Goal: Information Seeking & Learning: Learn about a topic

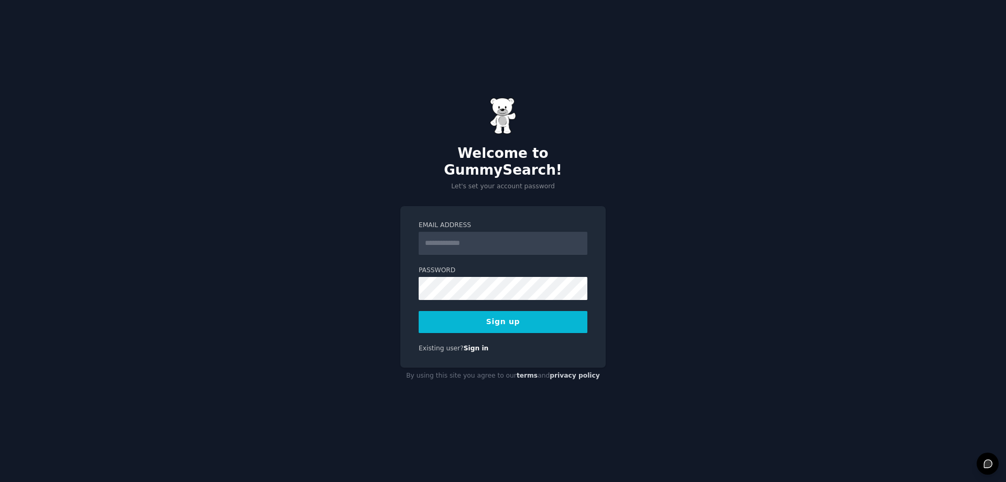
click at [531, 234] on input "Email Address" at bounding box center [503, 243] width 169 height 23
type input "**********"
click at [553, 311] on button "Sign up" at bounding box center [503, 322] width 169 height 22
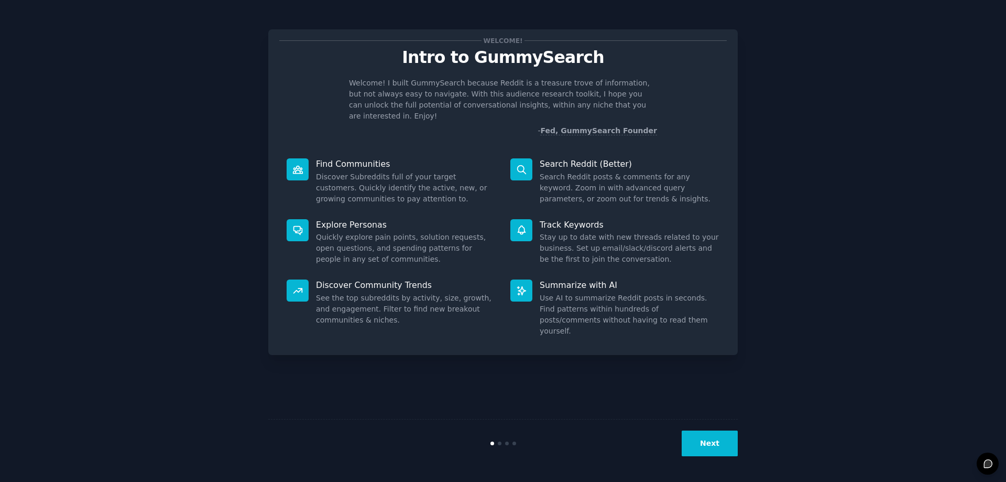
click at [715, 452] on button "Next" at bounding box center [710, 443] width 56 height 26
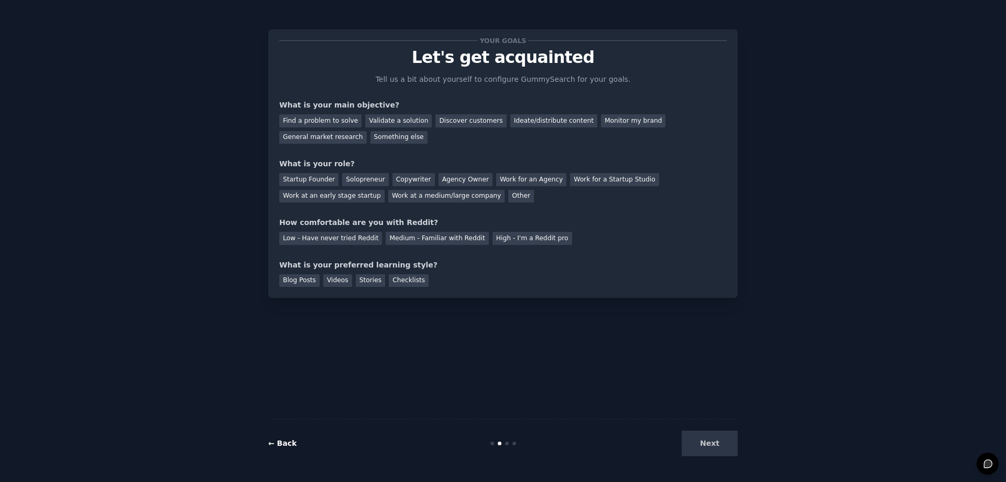
click at [269, 441] on link "← Back" at bounding box center [282, 443] width 28 height 8
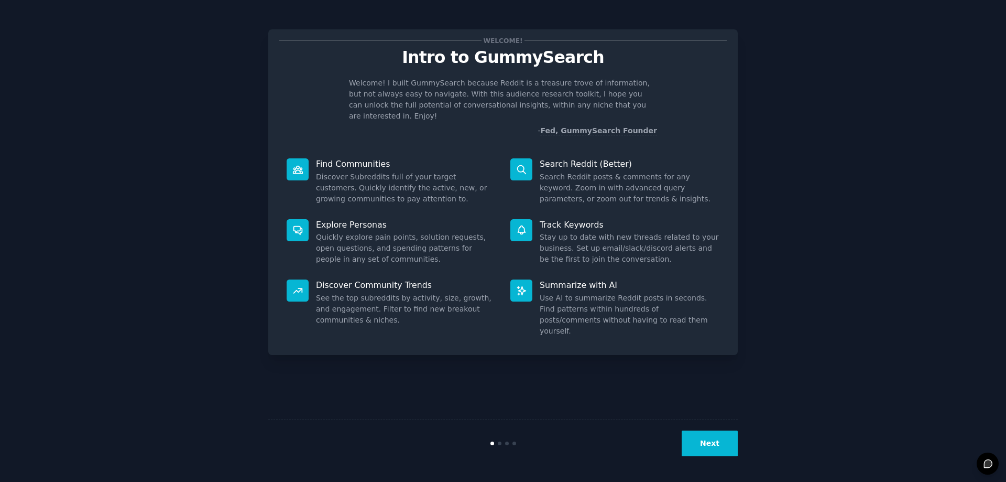
click at [730, 451] on button "Next" at bounding box center [710, 443] width 56 height 26
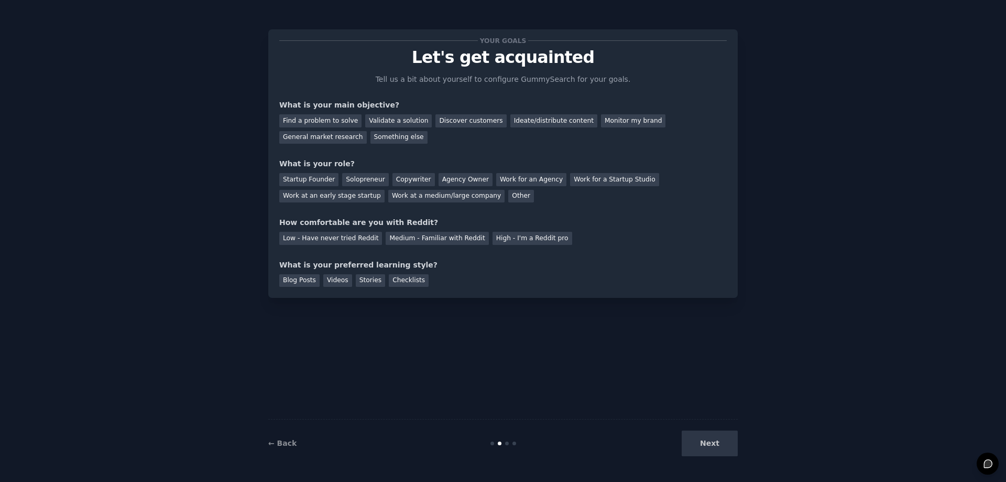
click at [972, 131] on div "Your goals Let's get acquainted Tell us a bit about yourself to configure Gummy…" at bounding box center [503, 241] width 977 height 452
click at [468, 127] on div "Discover customers" at bounding box center [471, 120] width 71 height 13
click at [367, 131] on div "General market research" at bounding box center [323, 137] width 88 height 13
click at [366, 181] on div "Solopreneur" at bounding box center [365, 179] width 46 height 13
click at [529, 235] on div "High - I'm a Reddit pro" at bounding box center [533, 238] width 80 height 13
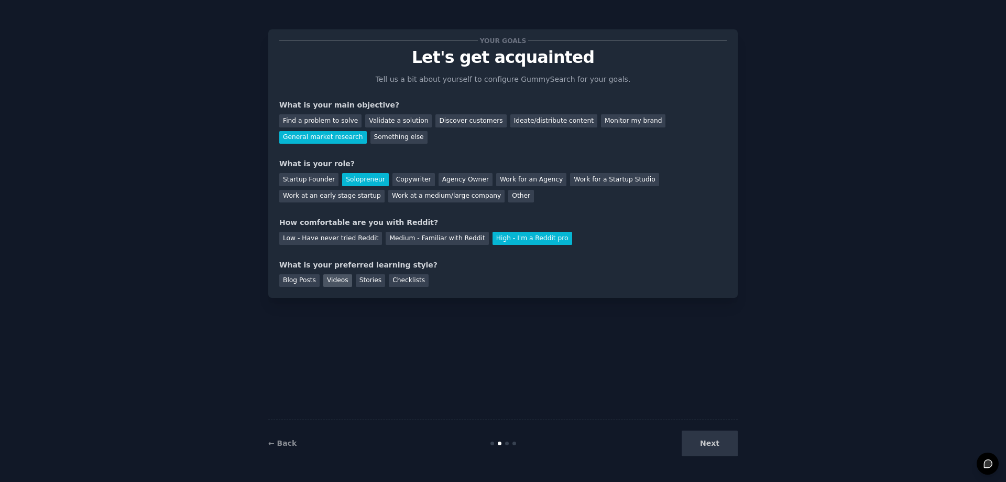
click at [328, 286] on div "Videos" at bounding box center [337, 280] width 29 height 13
click at [621, 324] on div "Your goals Let's get acquainted Tell us a bit about yourself to configure Gummy…" at bounding box center [503, 241] width 470 height 452
click at [719, 453] on button "Next" at bounding box center [710, 443] width 56 height 26
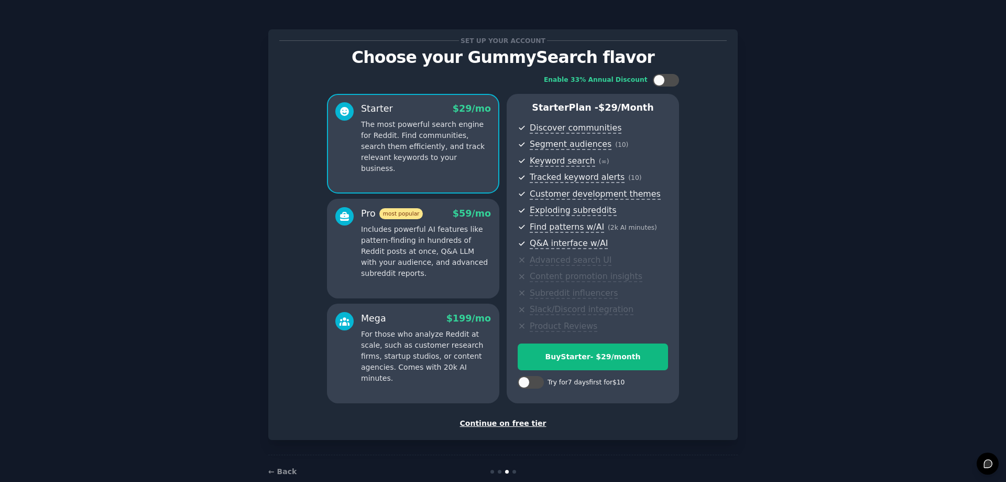
click at [531, 426] on div "Continue on free tier" at bounding box center [503, 423] width 448 height 11
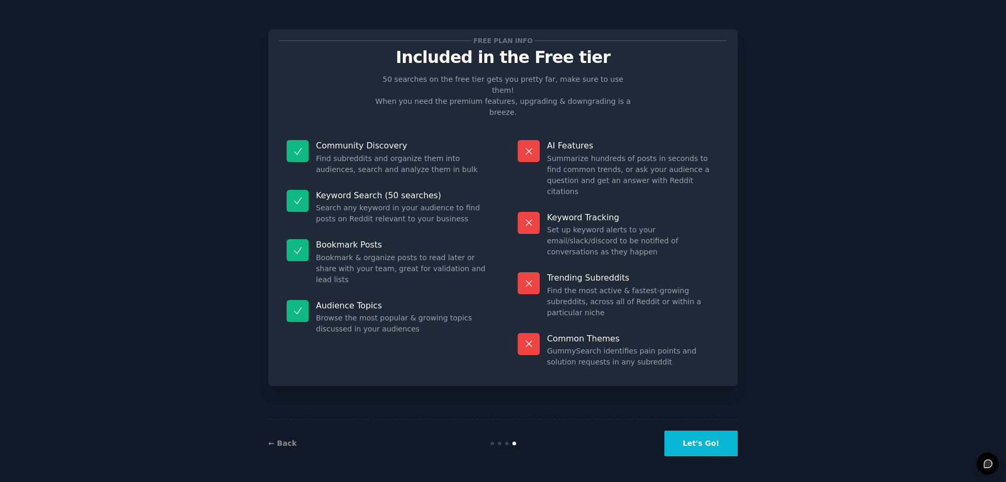
click at [688, 456] on button "Let's Go!" at bounding box center [701, 443] width 73 height 26
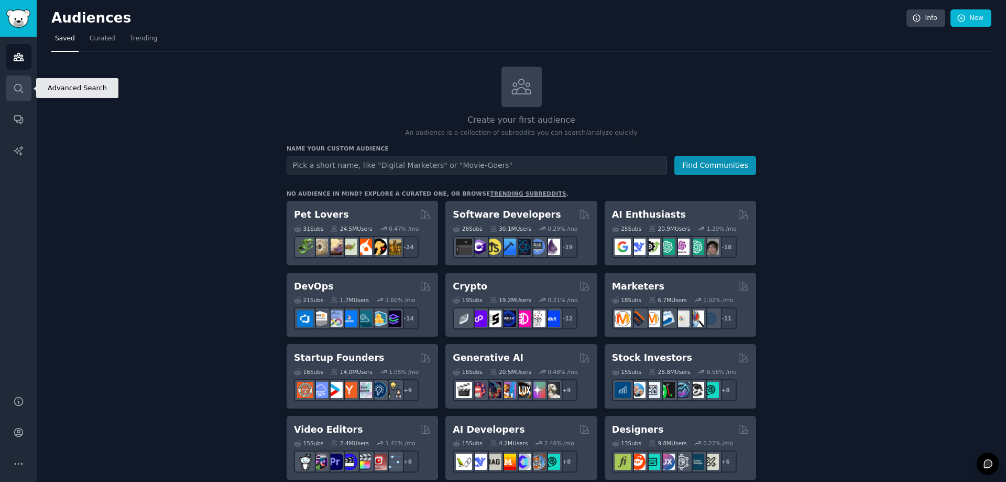
click at [18, 92] on icon "Sidebar" at bounding box center [18, 88] width 11 height 11
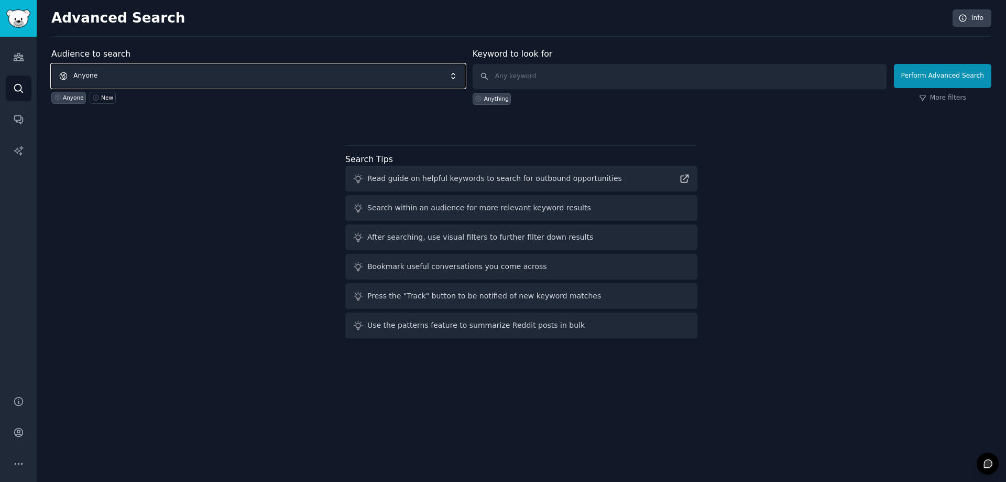
click at [210, 77] on span "Anyone" at bounding box center [258, 76] width 414 height 24
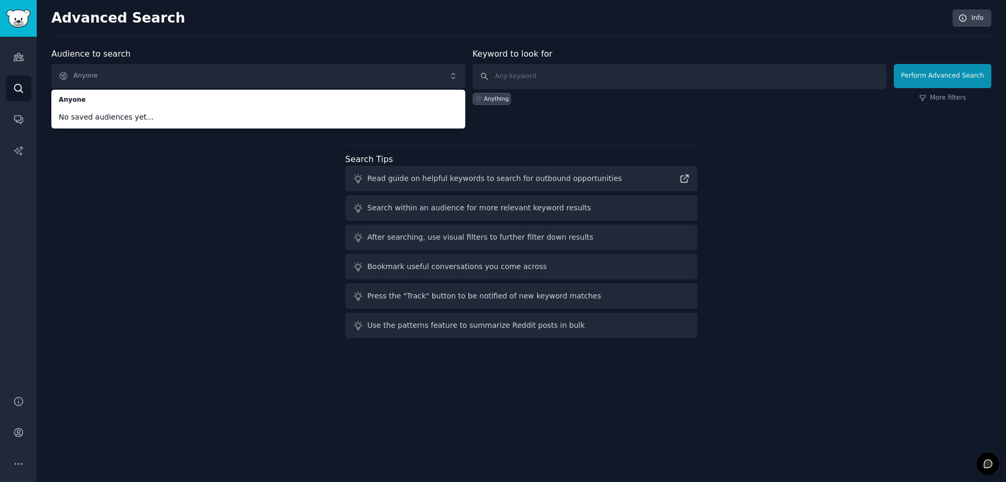
click at [185, 206] on div "Audience to search Anyone Anyone No saved audiences yet... Anyone New Keyword t…" at bounding box center [521, 195] width 940 height 295
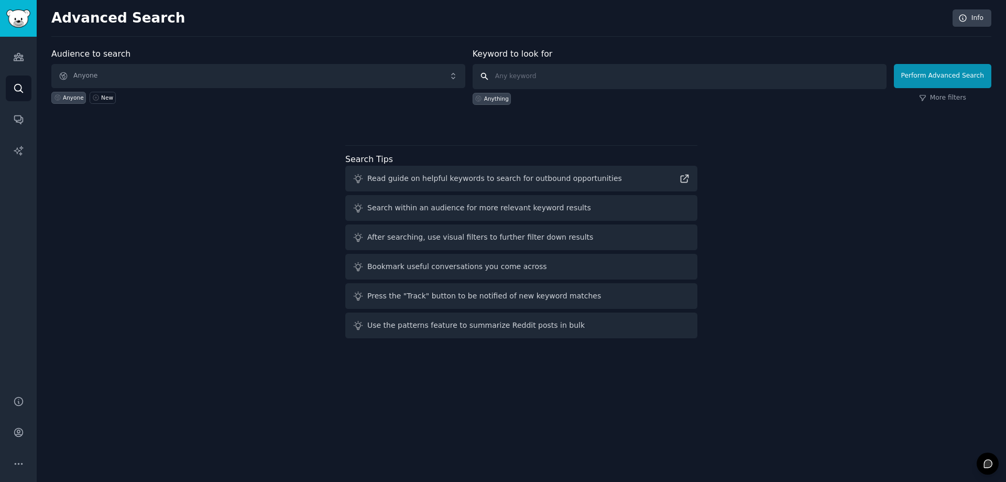
click at [542, 84] on input "text" at bounding box center [680, 76] width 414 height 25
click at [26, 111] on link "Conversations" at bounding box center [19, 119] width 26 height 26
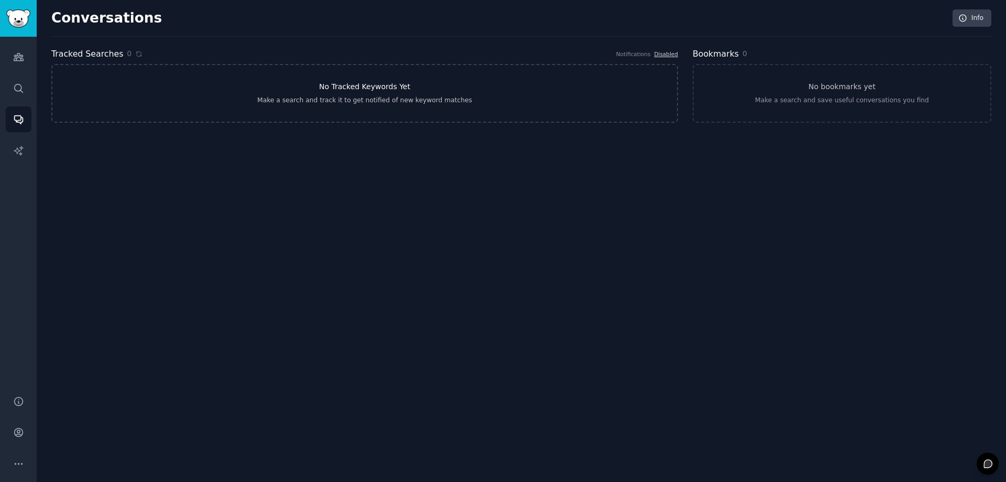
click at [459, 79] on link "No Tracked Keywords Yet Make a search and track it to get notified of new keywo…" at bounding box center [364, 93] width 627 height 59
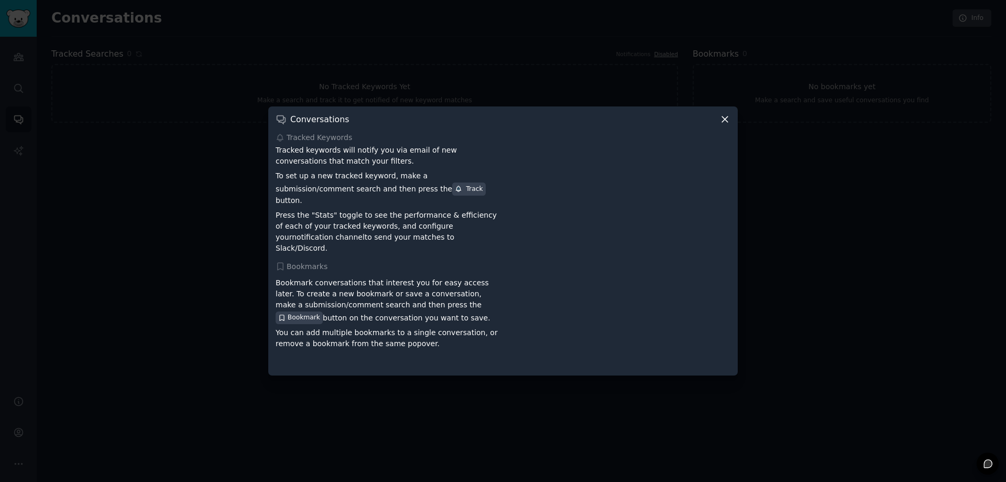
click at [725, 122] on icon at bounding box center [725, 119] width 11 height 11
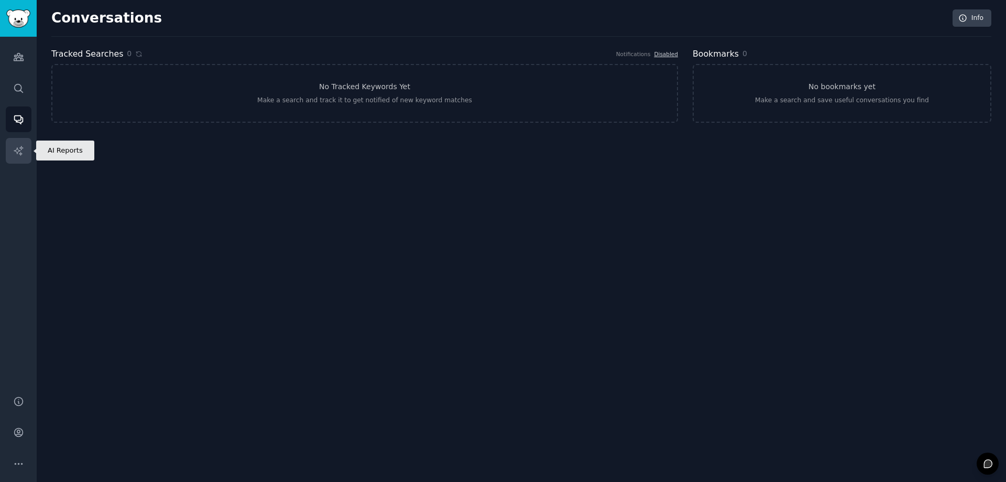
click at [24, 150] on icon "Sidebar" at bounding box center [18, 150] width 11 height 11
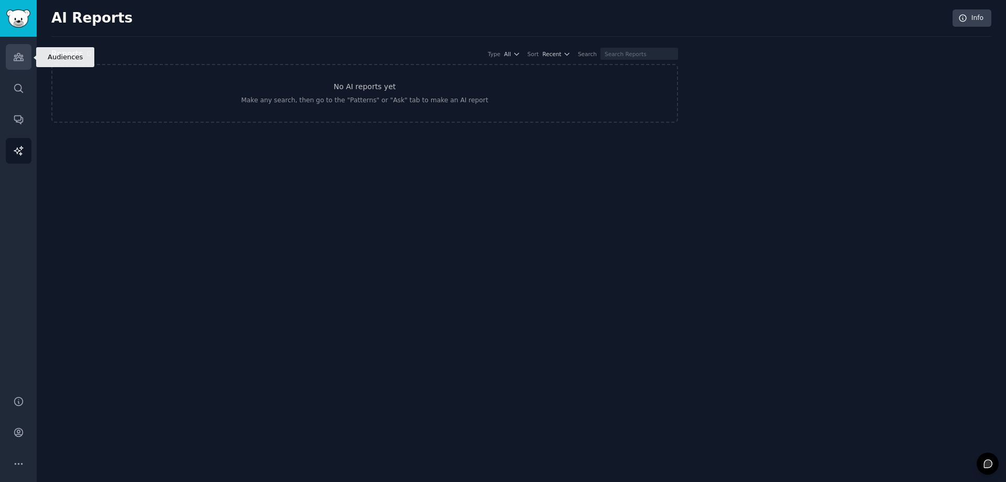
click at [16, 59] on icon "Sidebar" at bounding box center [18, 56] width 9 height 7
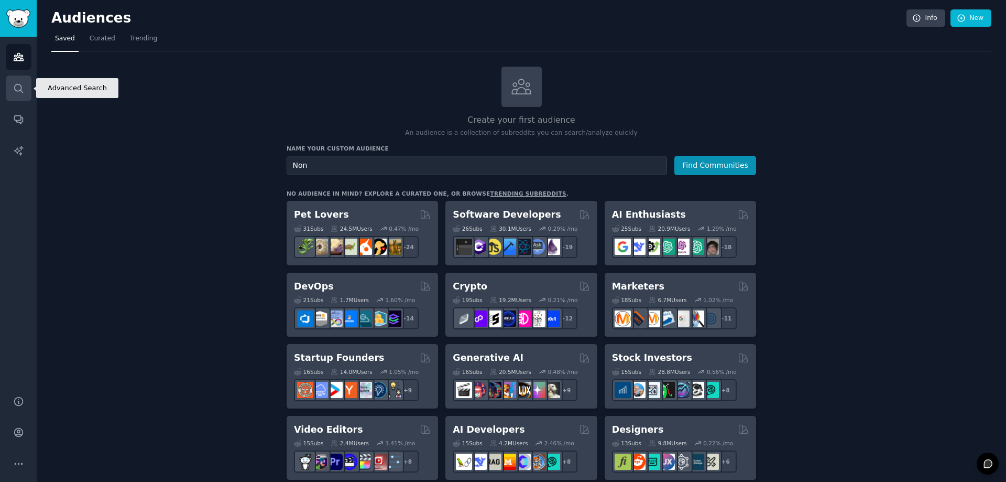
type input "Non"
click at [23, 95] on link "Search" at bounding box center [19, 88] width 26 height 26
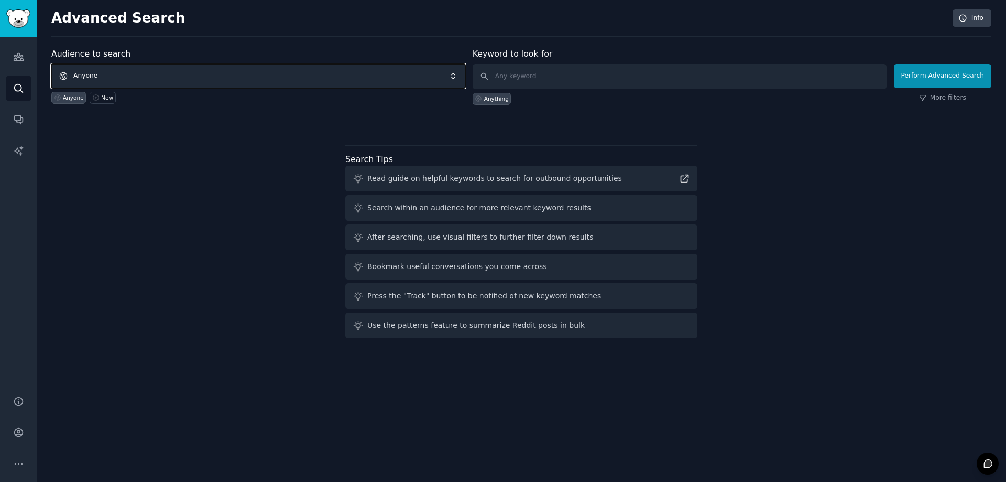
click at [359, 72] on span "Anyone" at bounding box center [258, 76] width 414 height 24
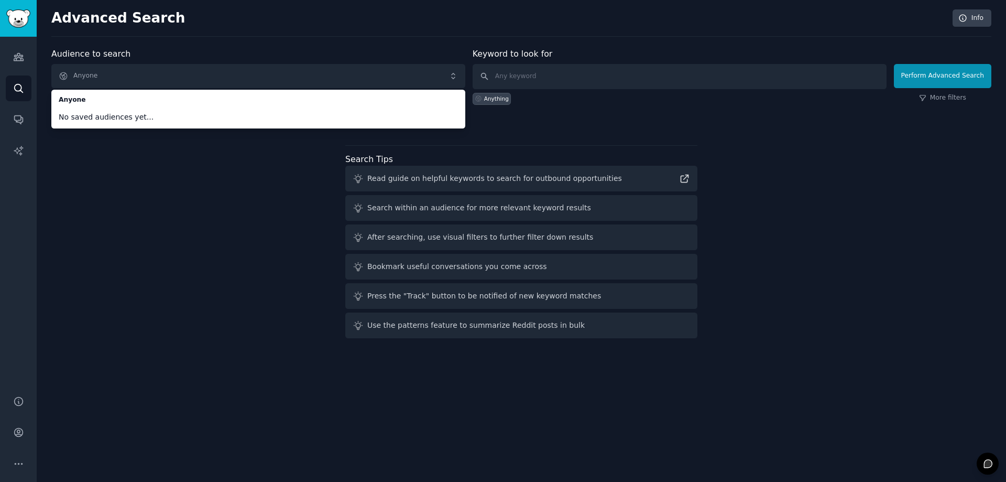
click at [215, 202] on div "Audience to search Anyone Anyone No saved audiences yet... Anyone New Keyword t…" at bounding box center [521, 195] width 940 height 295
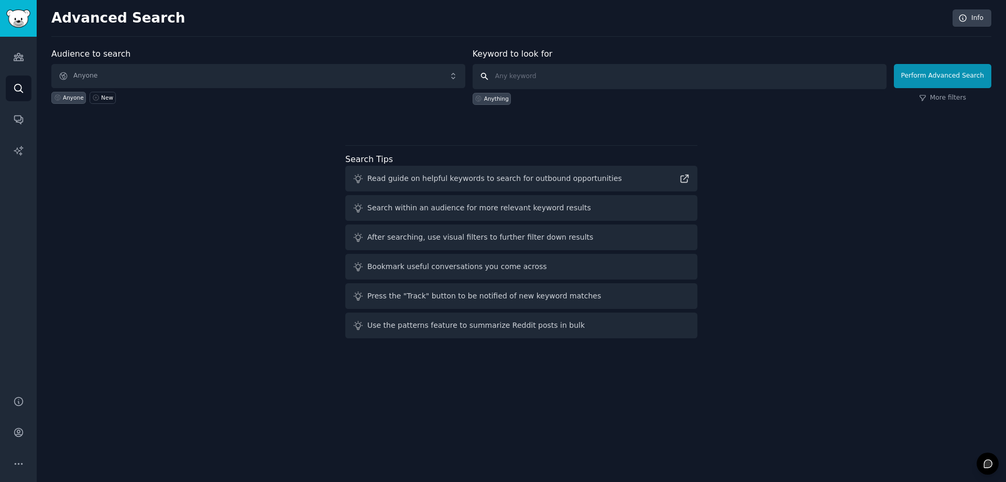
click at [560, 74] on input "text" at bounding box center [680, 76] width 414 height 25
click at [103, 173] on div "Audience to search Anyone Anyone New Keyword to look for Anything Perform Advan…" at bounding box center [521, 195] width 940 height 295
click at [19, 120] on icon "Sidebar" at bounding box center [18, 119] width 11 height 11
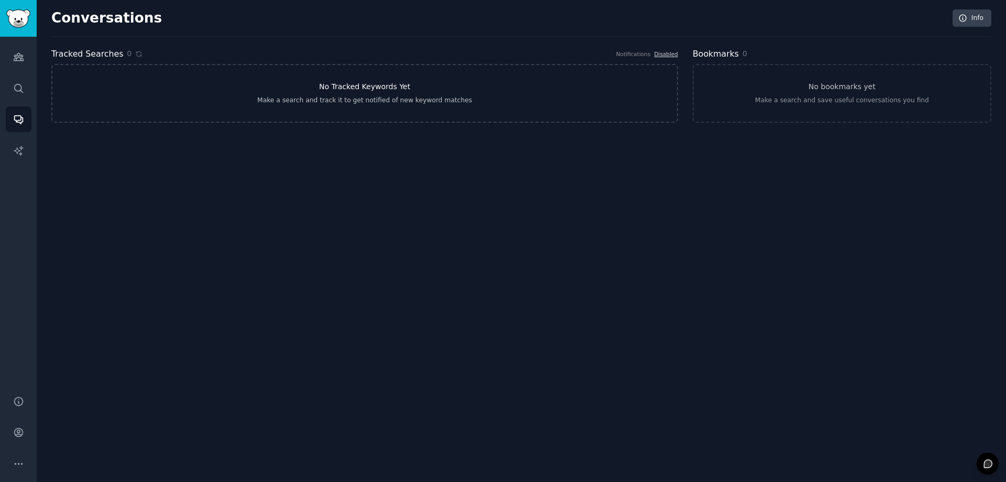
click at [339, 121] on link "No Tracked Keywords Yet Make a search and track it to get notified of new keywo…" at bounding box center [364, 93] width 627 height 59
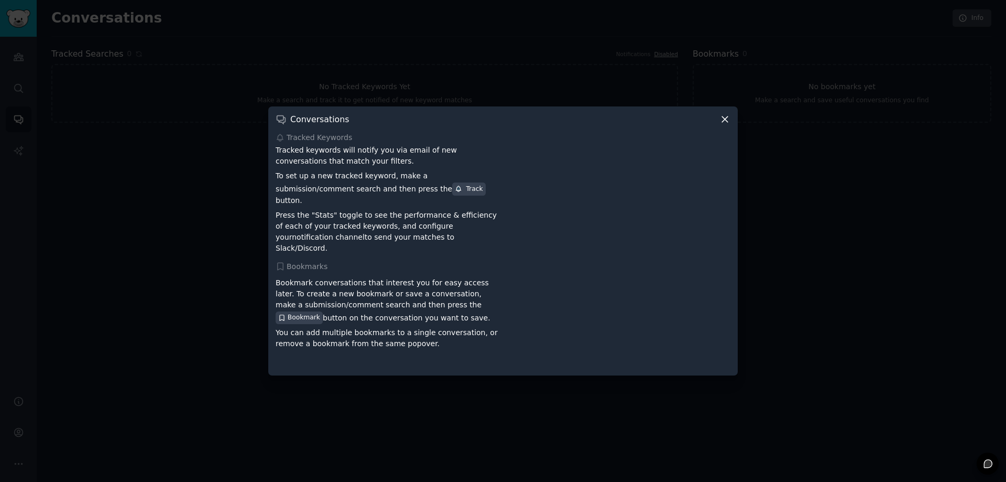
click at [934, 251] on div at bounding box center [503, 241] width 1006 height 482
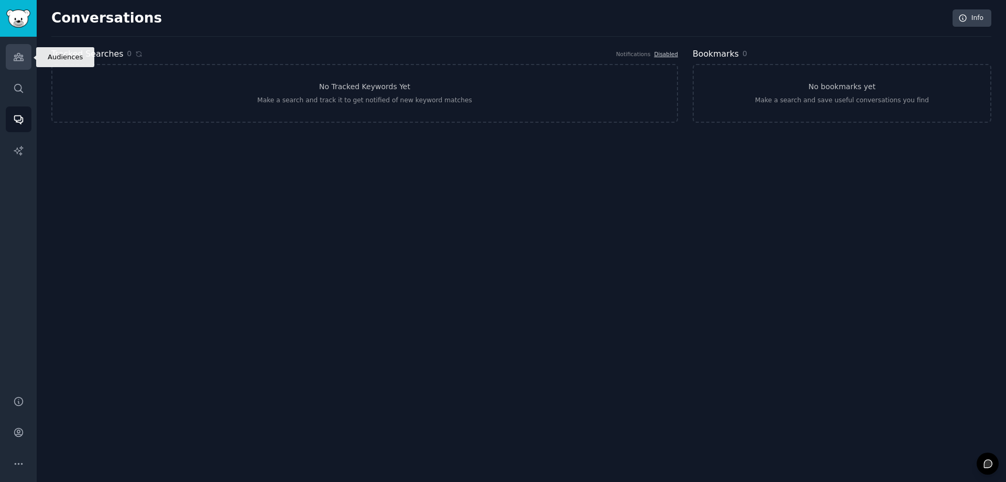
click at [15, 47] on link "Audiences" at bounding box center [19, 57] width 26 height 26
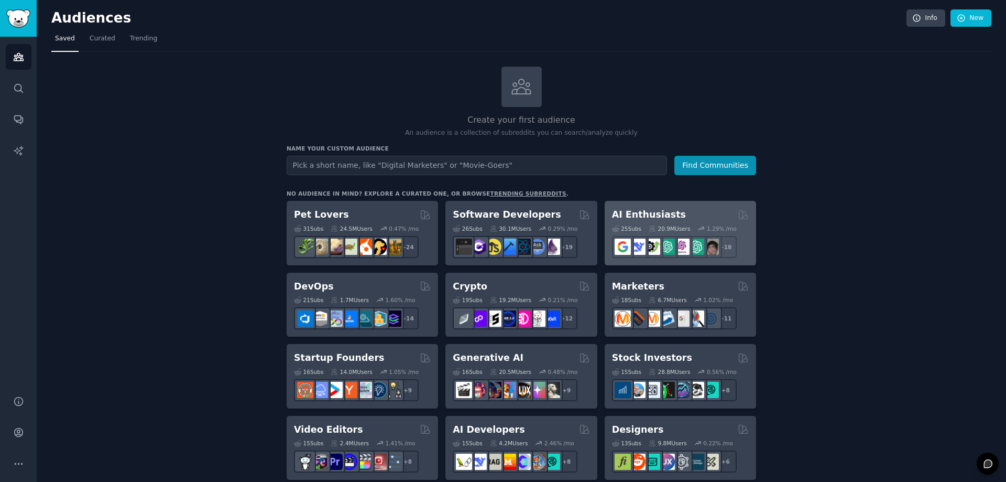
click at [718, 218] on div "AI Enthusiasts" at bounding box center [680, 214] width 137 height 13
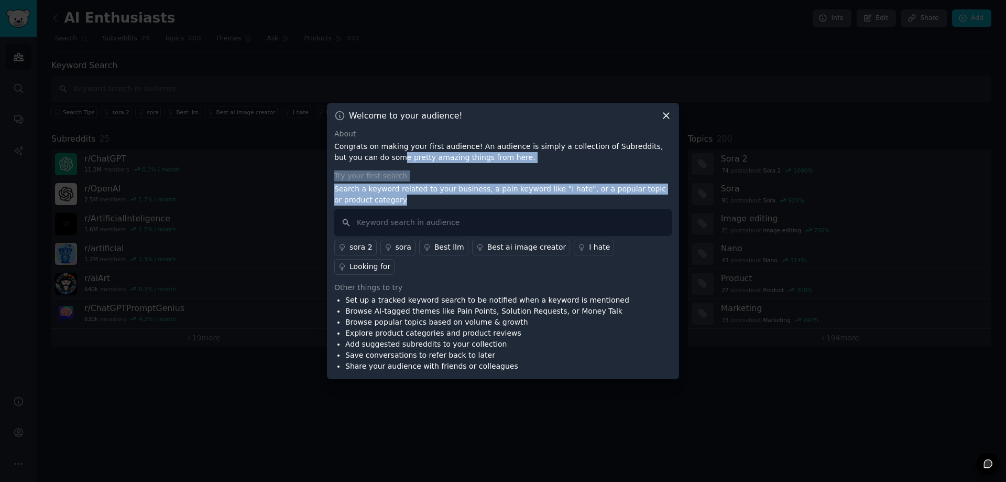
drag, startPoint x: 358, startPoint y: 162, endPoint x: 510, endPoint y: 204, distance: 157.7
click at [510, 204] on div "About Congrats on making your first audience! An audience is simply a collectio…" at bounding box center [503, 250] width 338 height 244
click at [510, 204] on p "Search a keyword related to your business, a pain keyword like "I hate", or a p…" at bounding box center [503, 194] width 338 height 22
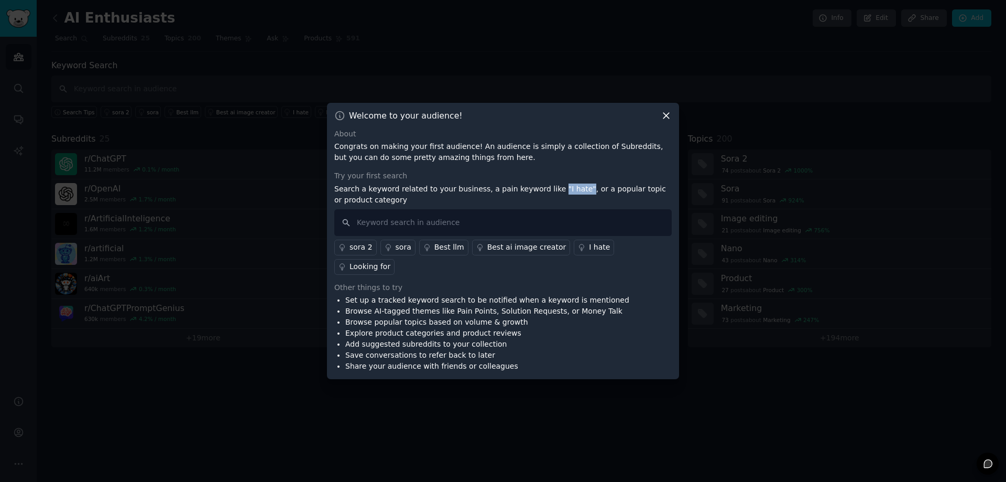
drag, startPoint x: 541, startPoint y: 196, endPoint x: 565, endPoint y: 200, distance: 23.9
click at [565, 200] on p "Search a keyword related to your business, a pain keyword like "I hate", or a p…" at bounding box center [503, 194] width 338 height 22
click at [571, 200] on p "Search a keyword related to your business, a pain keyword like "I hate", or a p…" at bounding box center [503, 194] width 338 height 22
click at [467, 235] on input "text" at bounding box center [503, 222] width 338 height 27
type input "I hate"
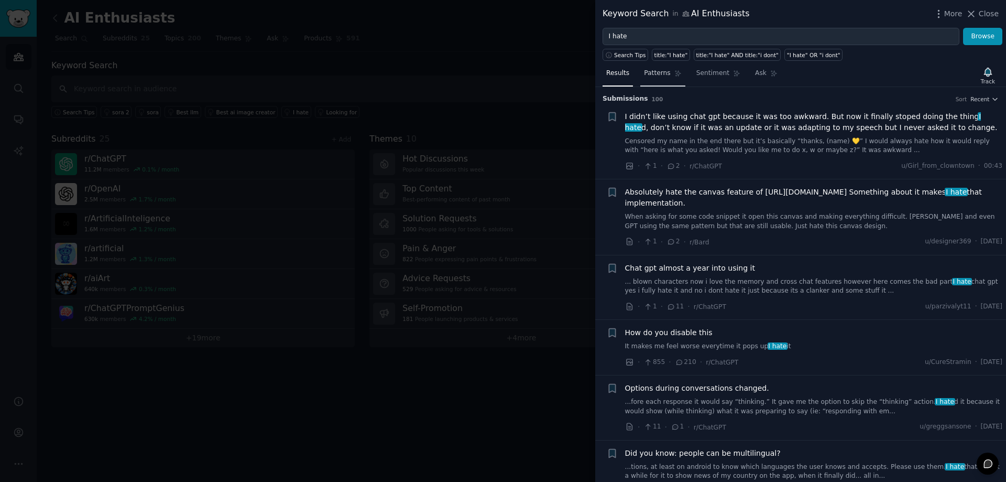
click at [641, 75] on link "Patterns" at bounding box center [663, 75] width 45 height 21
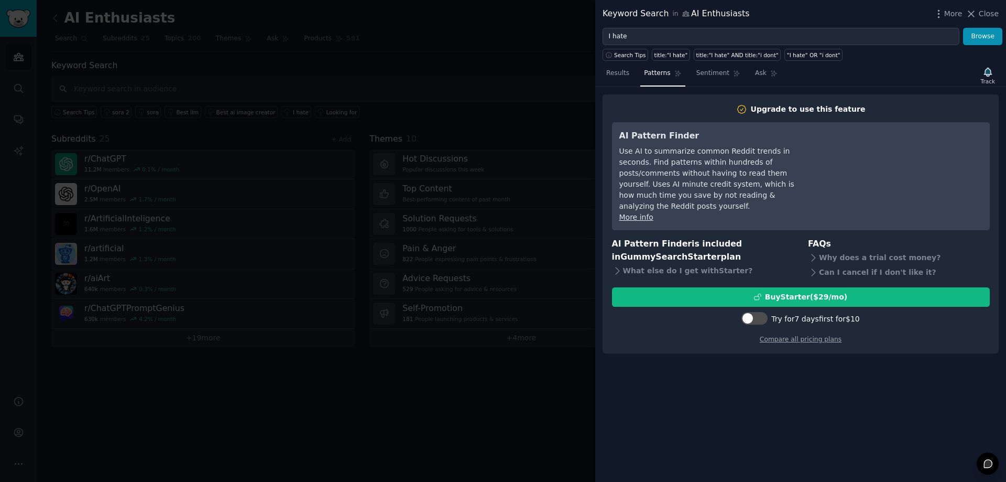
click at [700, 64] on div "Results Patterns Sentiment Ask Track" at bounding box center [800, 75] width 411 height 23
click at [711, 81] on link "Sentiment" at bounding box center [718, 75] width 51 height 21
